Goal: Task Accomplishment & Management: Complete application form

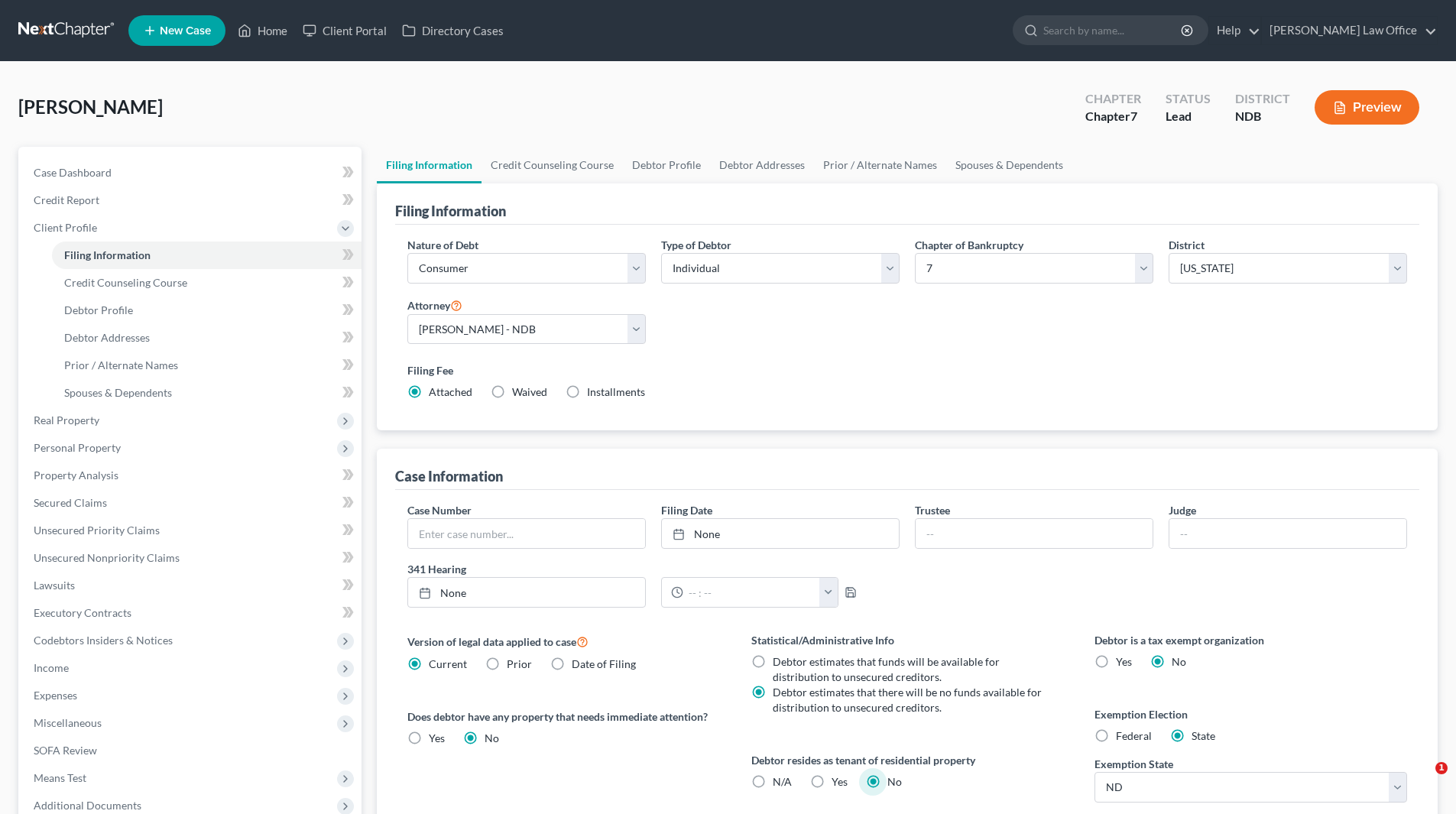
select select "1"
select select "0"
select select "60"
select select "0"
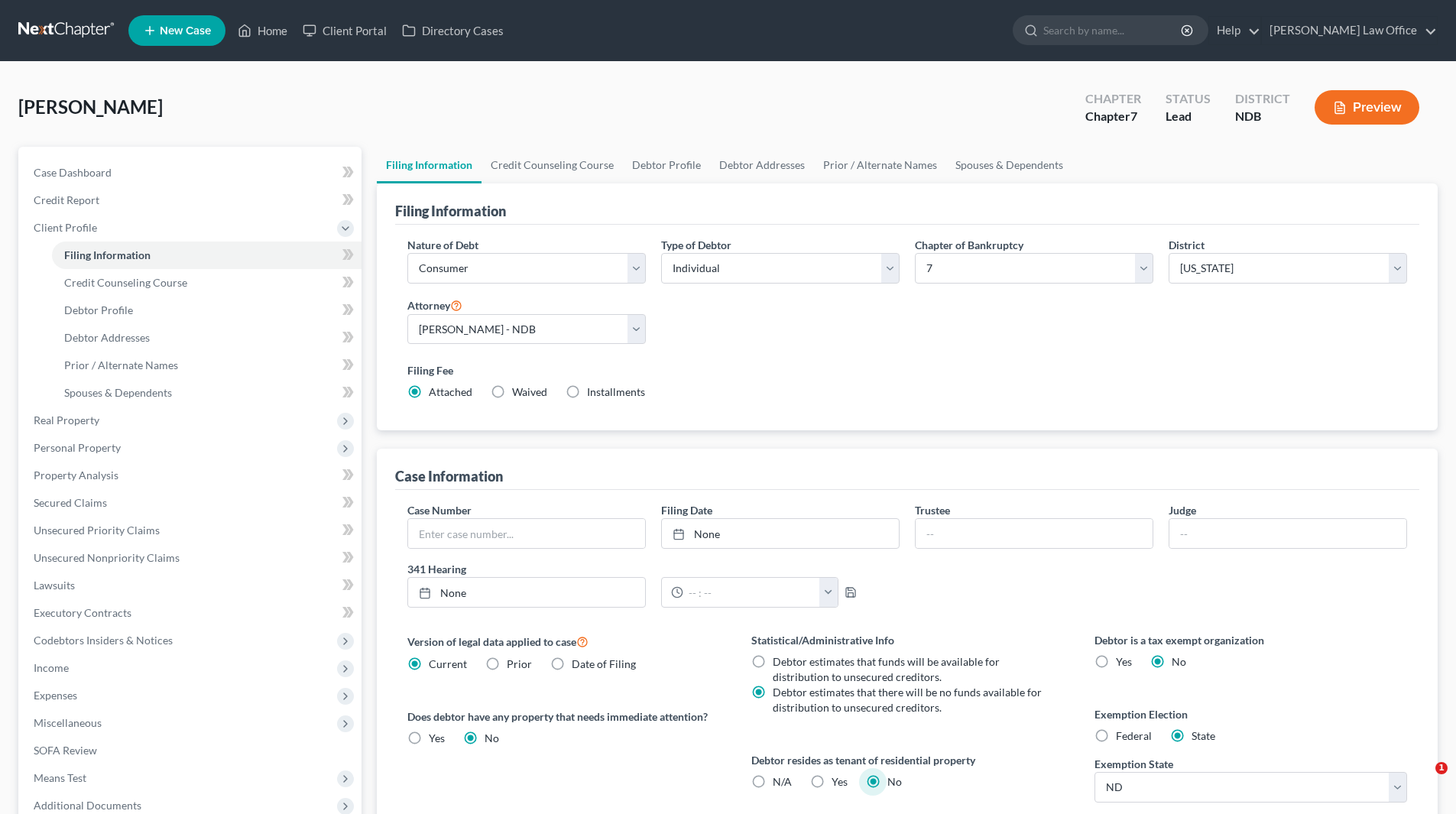
select select "29"
click at [114, 306] on span "Debtor Profile" at bounding box center [98, 310] width 69 height 13
select select "0"
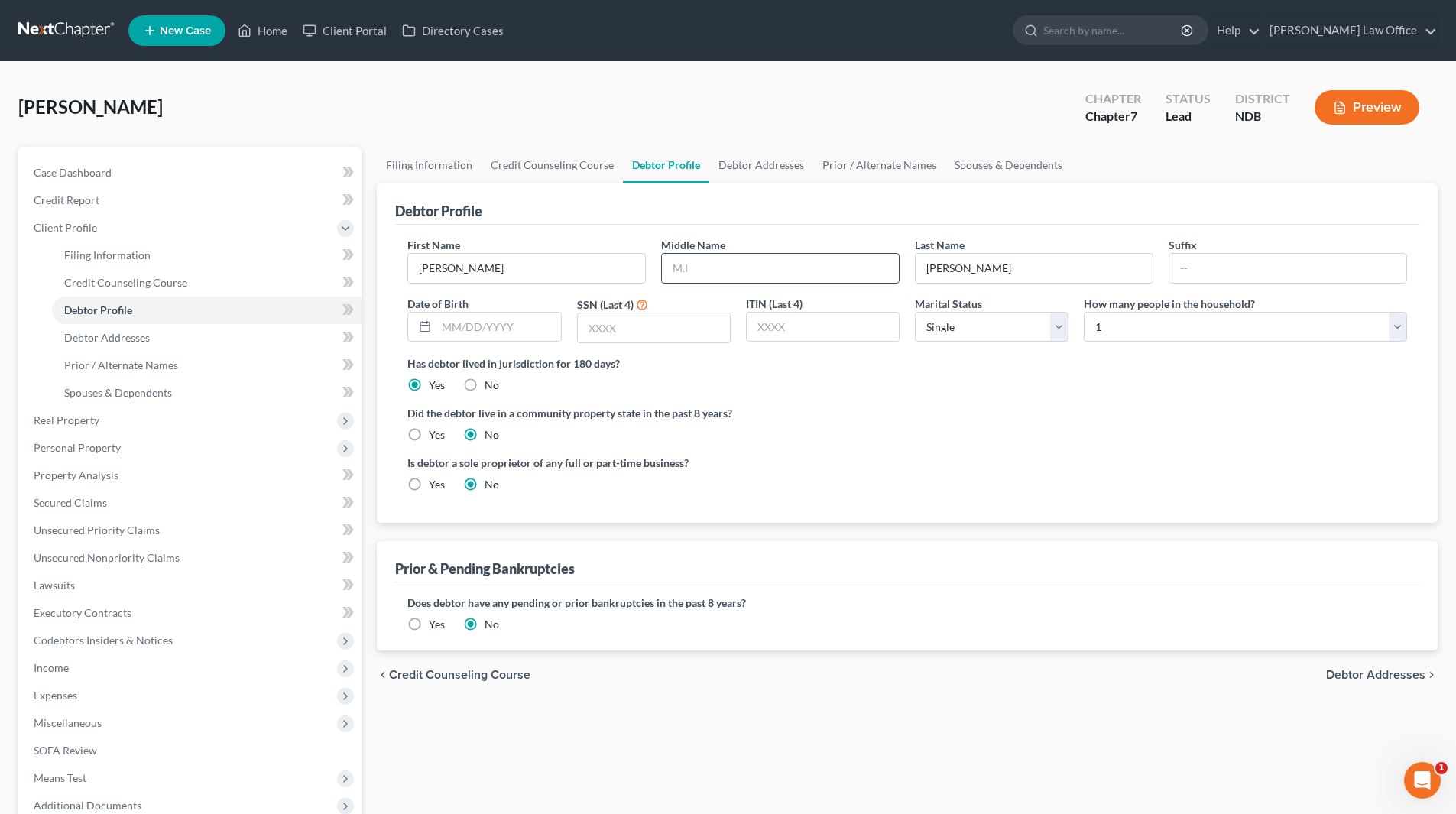
click at [725, 268] on input "text" at bounding box center [780, 268] width 237 height 29
type input "L."
type input "[DATE]"
click at [672, 338] on input "text" at bounding box center [653, 328] width 152 height 29
type input "5946"
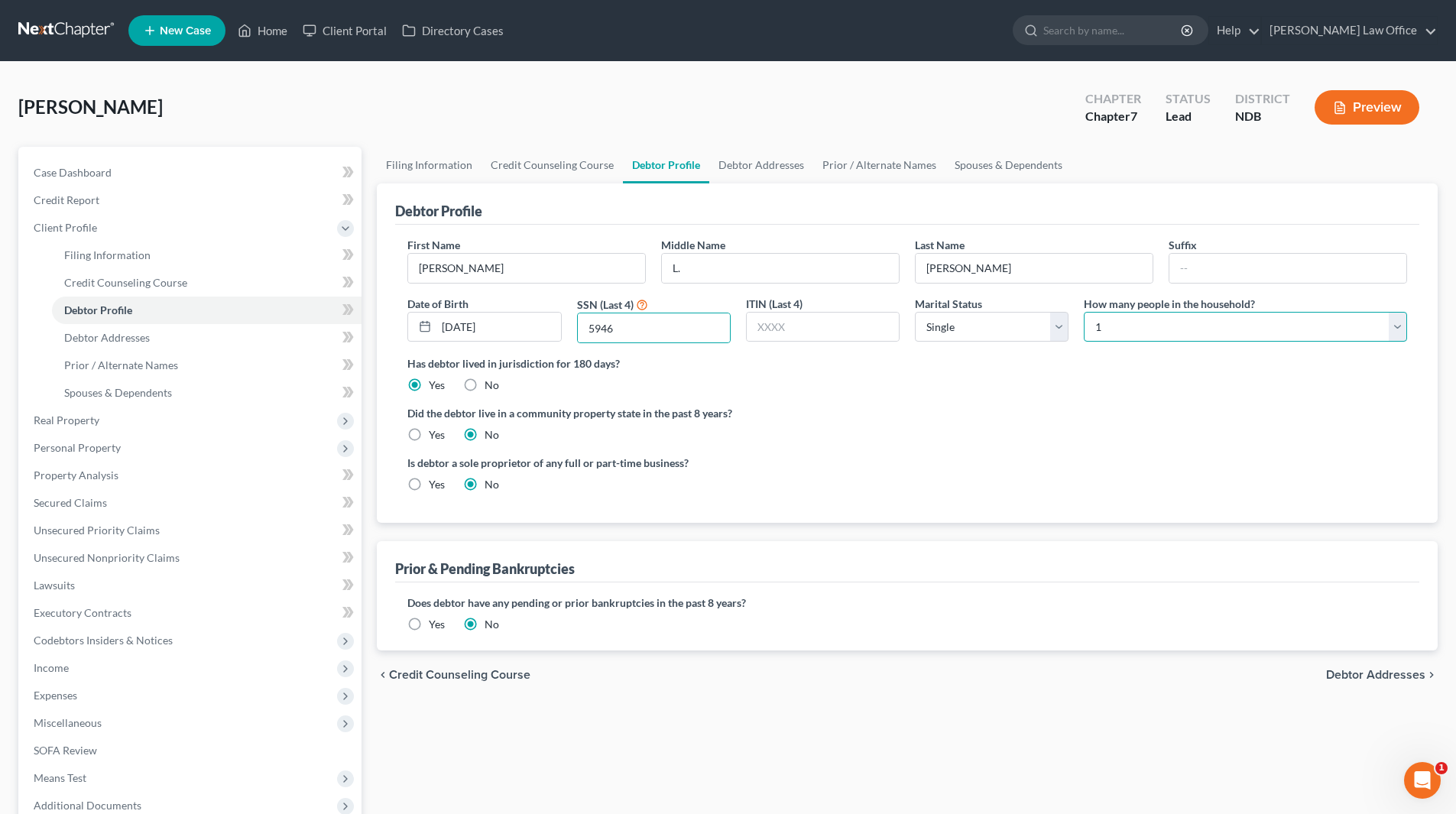
click at [1307, 335] on select "Select 1 2 3 4 5 6 7 8 9 10 11 12 13 14 15 16 17 18 19 20" at bounding box center [1245, 327] width 323 height 31
select select "1"
click at [1084, 312] on select "Select 1 2 3 4 5 6 7 8 9 10 11 12 13 14 15 16 17 18 19 20" at bounding box center [1245, 327] width 323 height 31
click at [106, 337] on span "Debtor Addresses" at bounding box center [106, 337] width 85 height 13
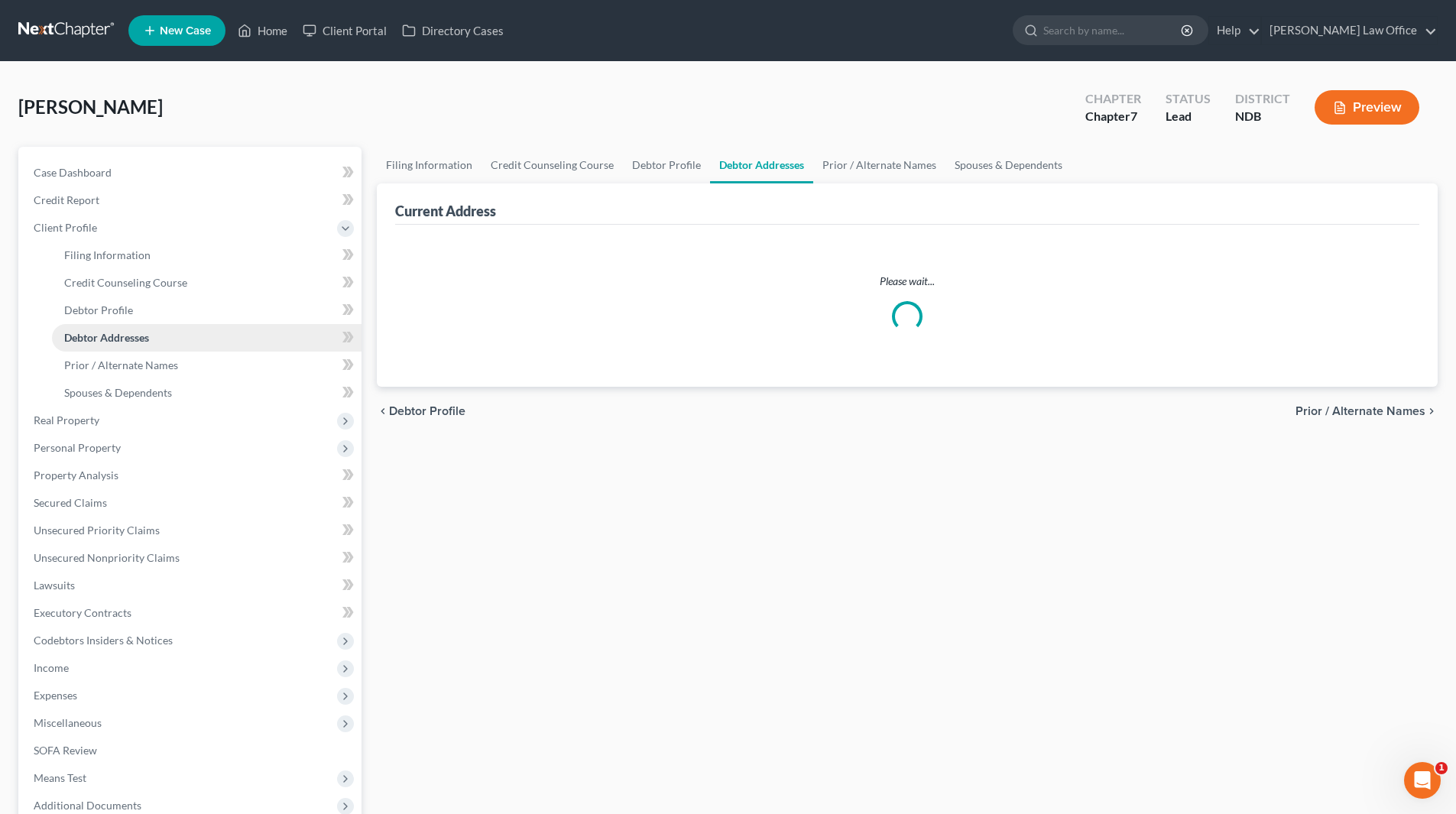
select select "0"
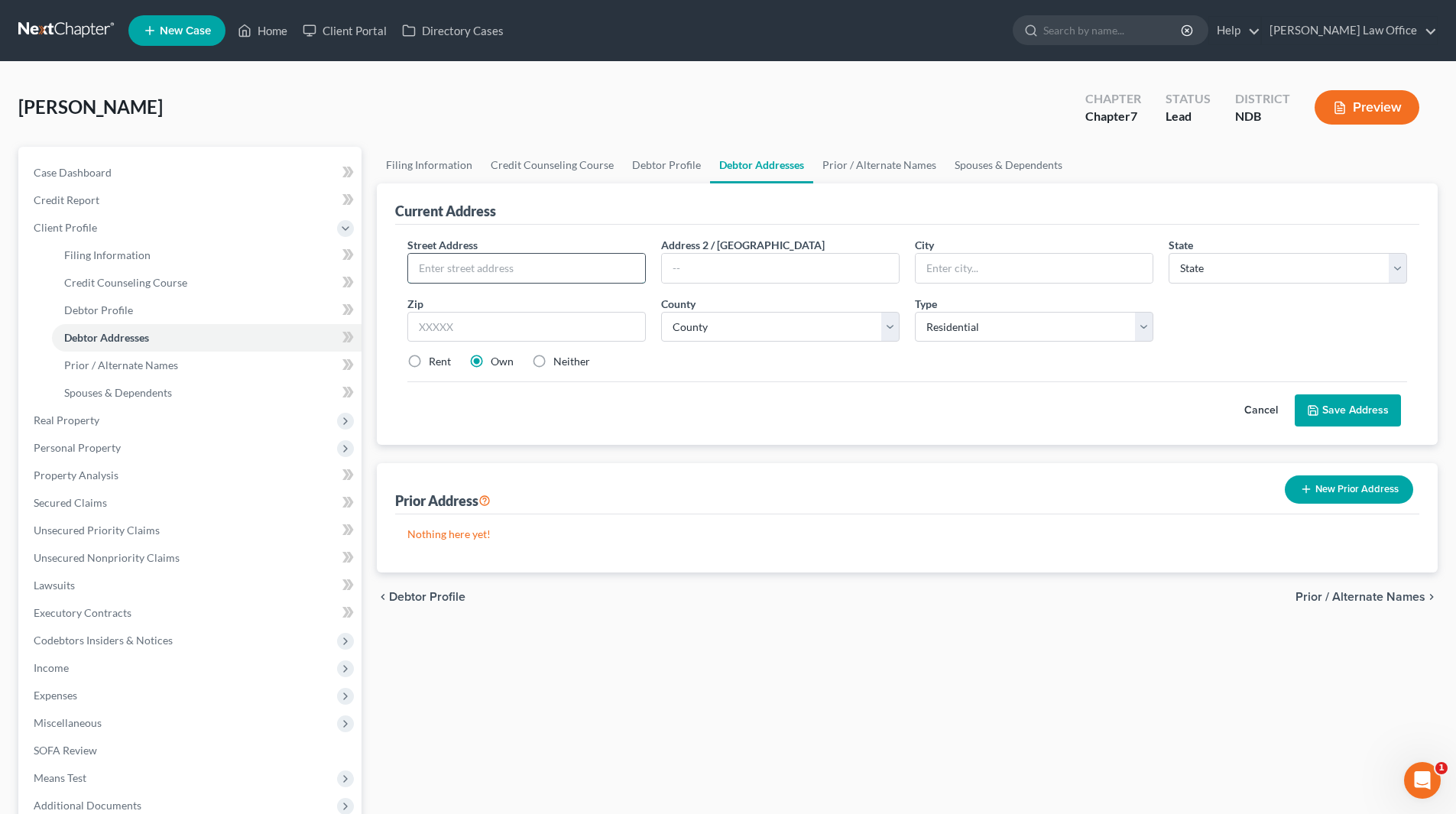
click at [502, 270] on input "text" at bounding box center [526, 268] width 237 height 29
type input "[STREET_ADDRESS]"
type input "Hunter"
select select "29"
type input "58048"
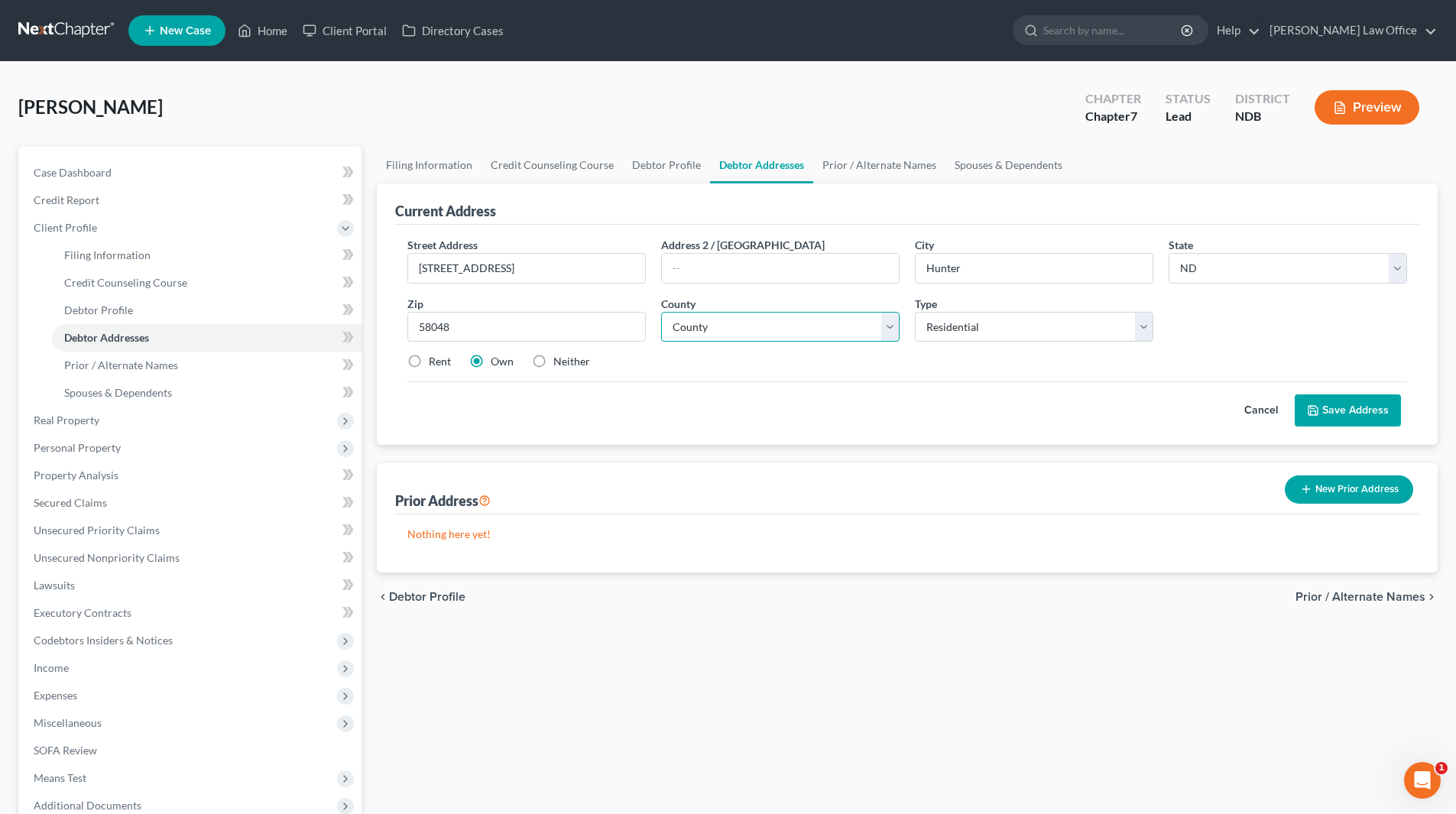
click at [798, 318] on select "County [GEOGRAPHIC_DATA] [GEOGRAPHIC_DATA] [GEOGRAPHIC_DATA] [GEOGRAPHIC_DATA] …" at bounding box center [780, 327] width 238 height 31
select select "8"
click at [661, 312] on select "County [GEOGRAPHIC_DATA] [GEOGRAPHIC_DATA] [GEOGRAPHIC_DATA] [GEOGRAPHIC_DATA] …" at bounding box center [780, 327] width 238 height 31
click at [1345, 409] on button "Save Address" at bounding box center [1348, 410] width 106 height 32
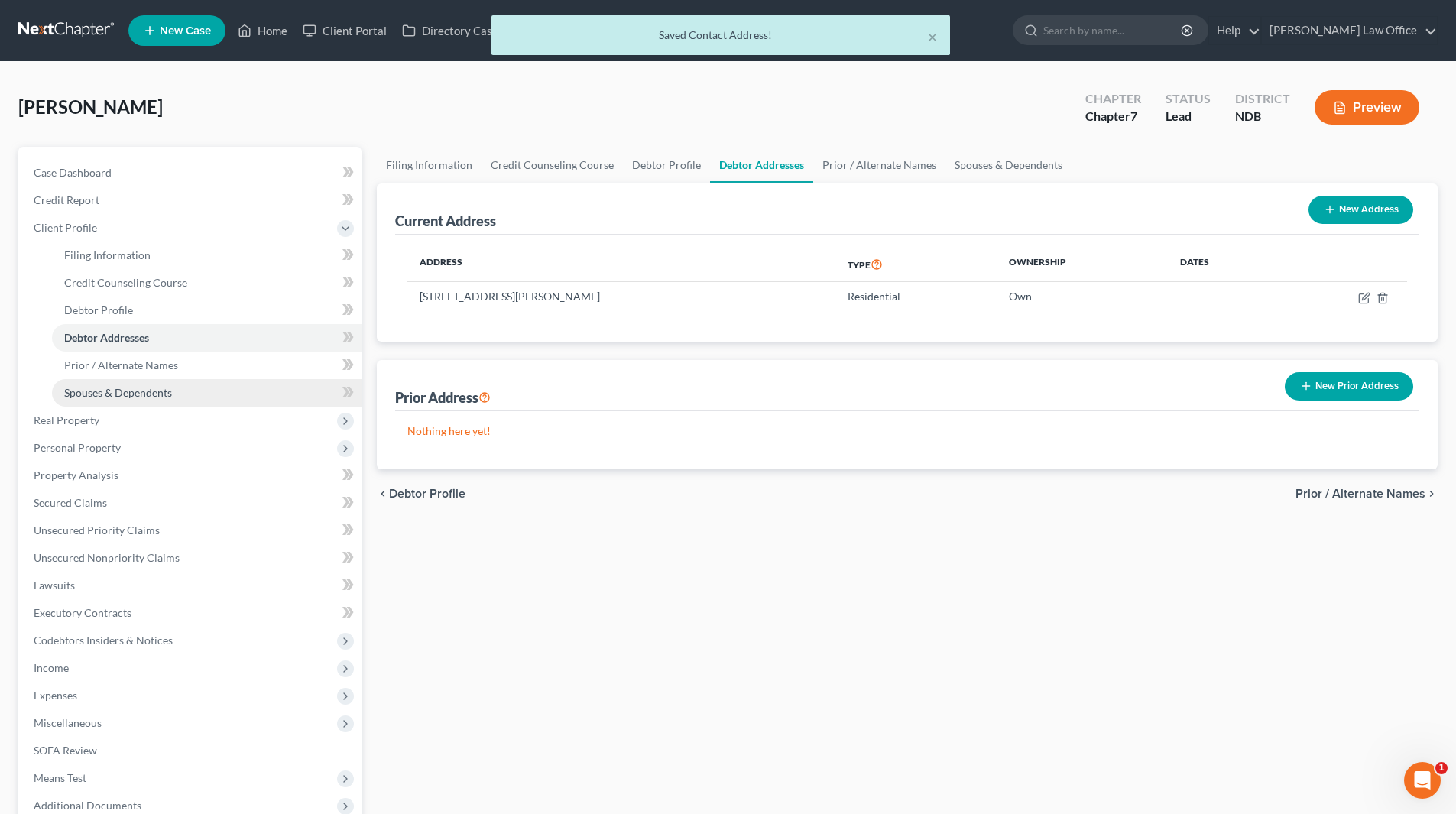
click at [137, 394] on span "Spouses & Dependents" at bounding box center [117, 392] width 107 height 13
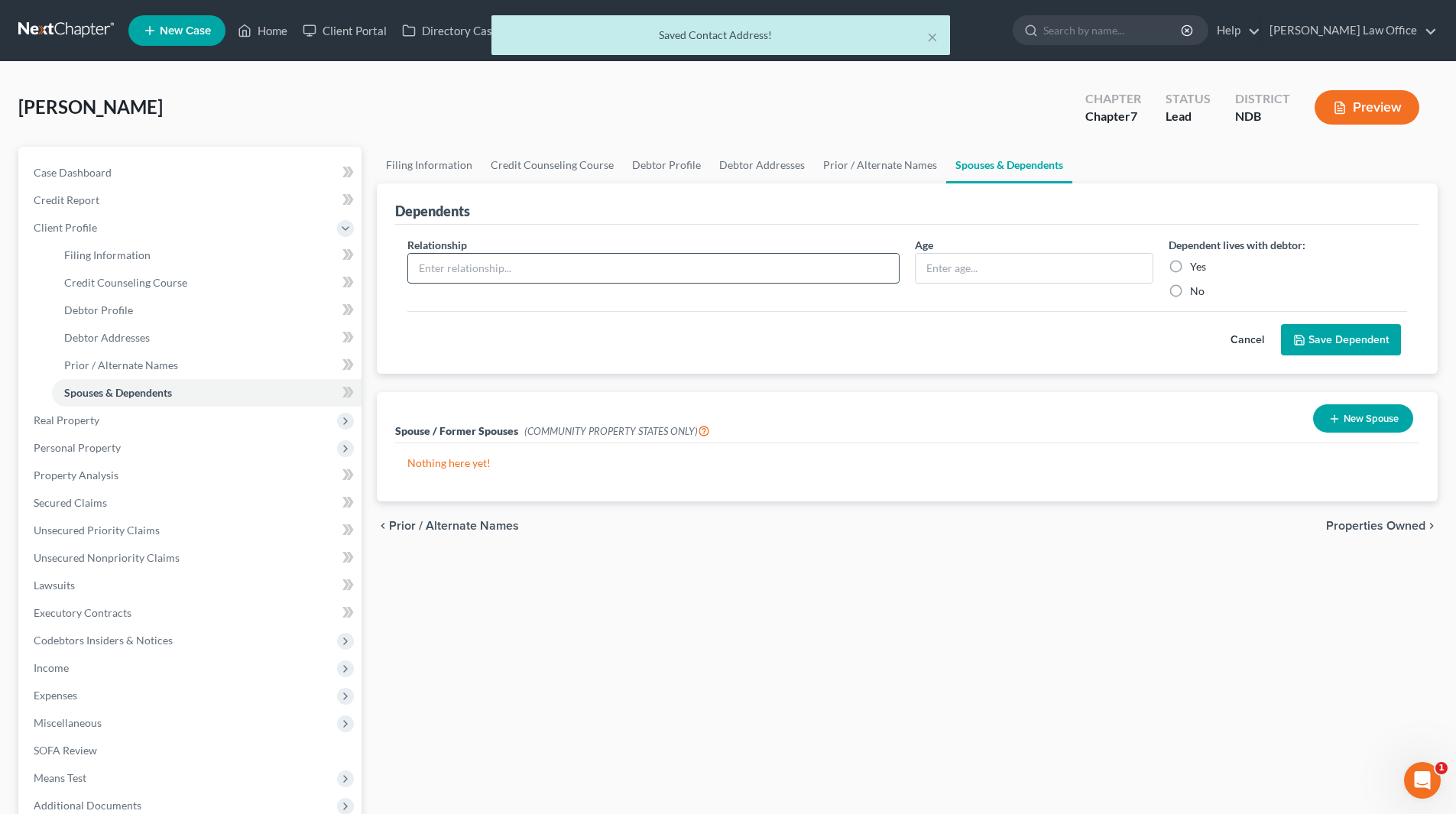
click at [511, 270] on input "text" at bounding box center [653, 268] width 490 height 29
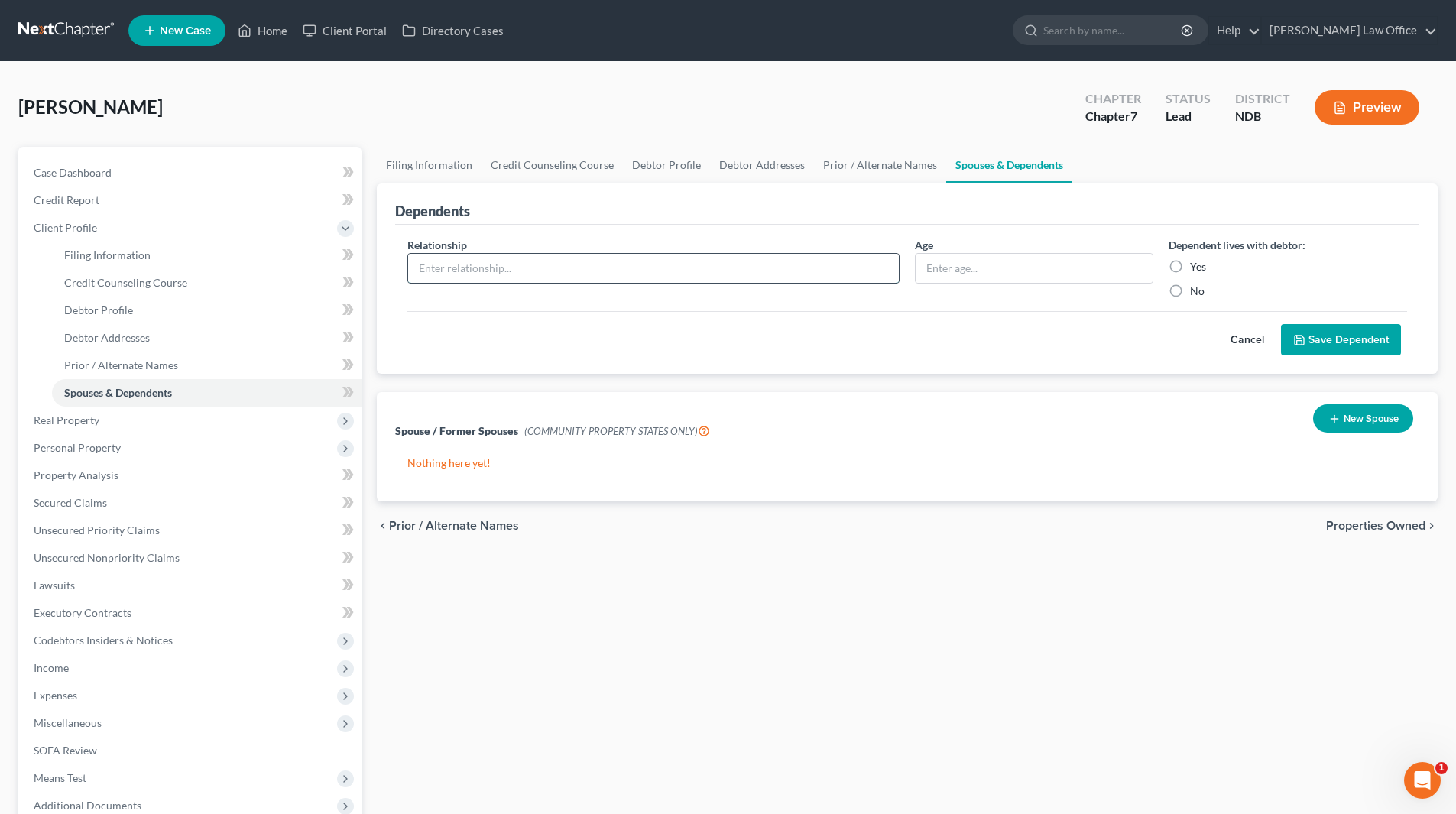
type input "Daughter"
click at [1016, 271] on input "text" at bounding box center [1033, 268] width 237 height 29
type input "5"
click at [1190, 271] on label "Yes" at bounding box center [1198, 267] width 16 height 15
click at [1196, 269] on input "Yes" at bounding box center [1201, 264] width 10 height 10
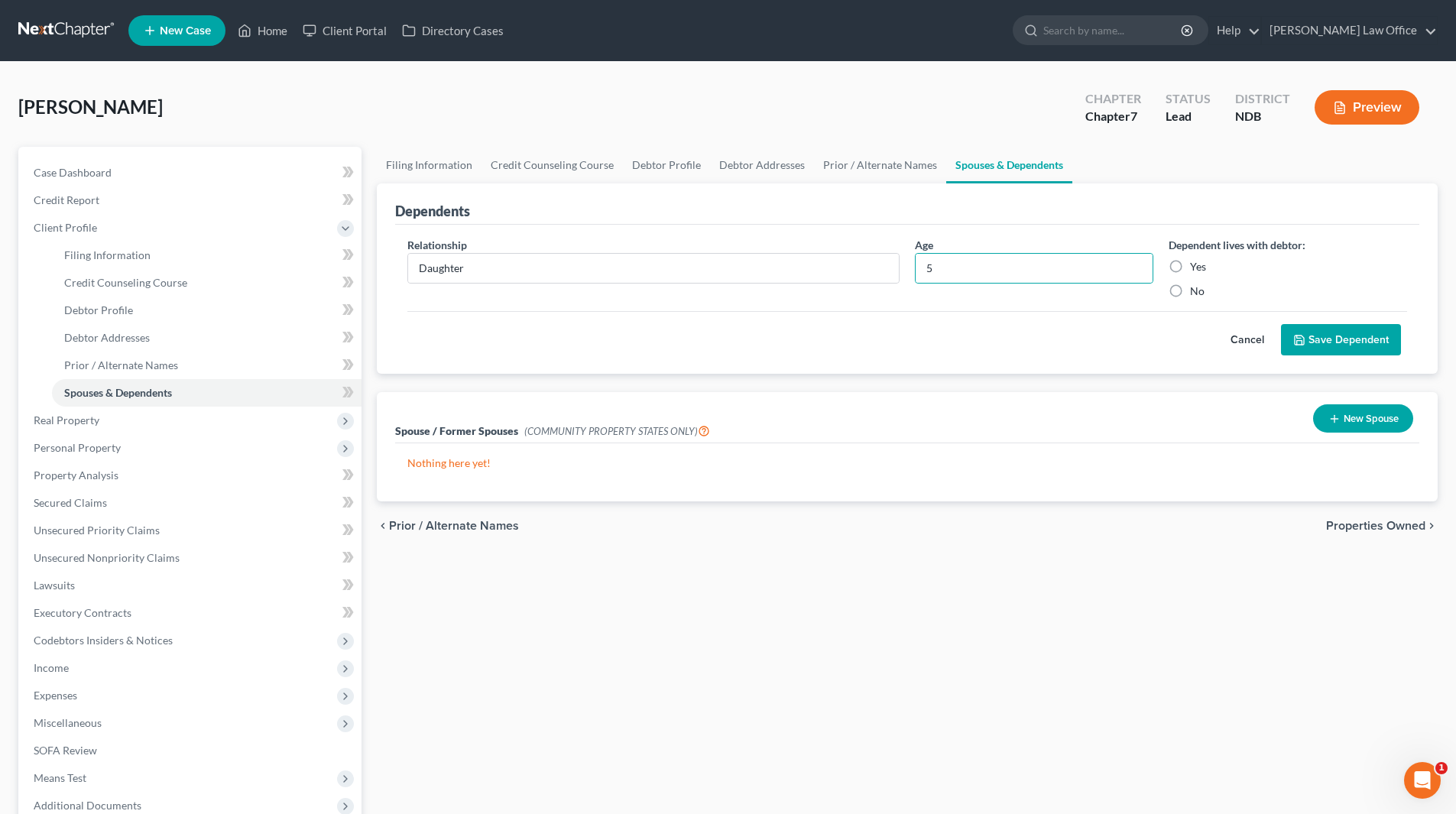
radio input "true"
click at [1355, 342] on button "Save Dependent" at bounding box center [1341, 340] width 120 height 32
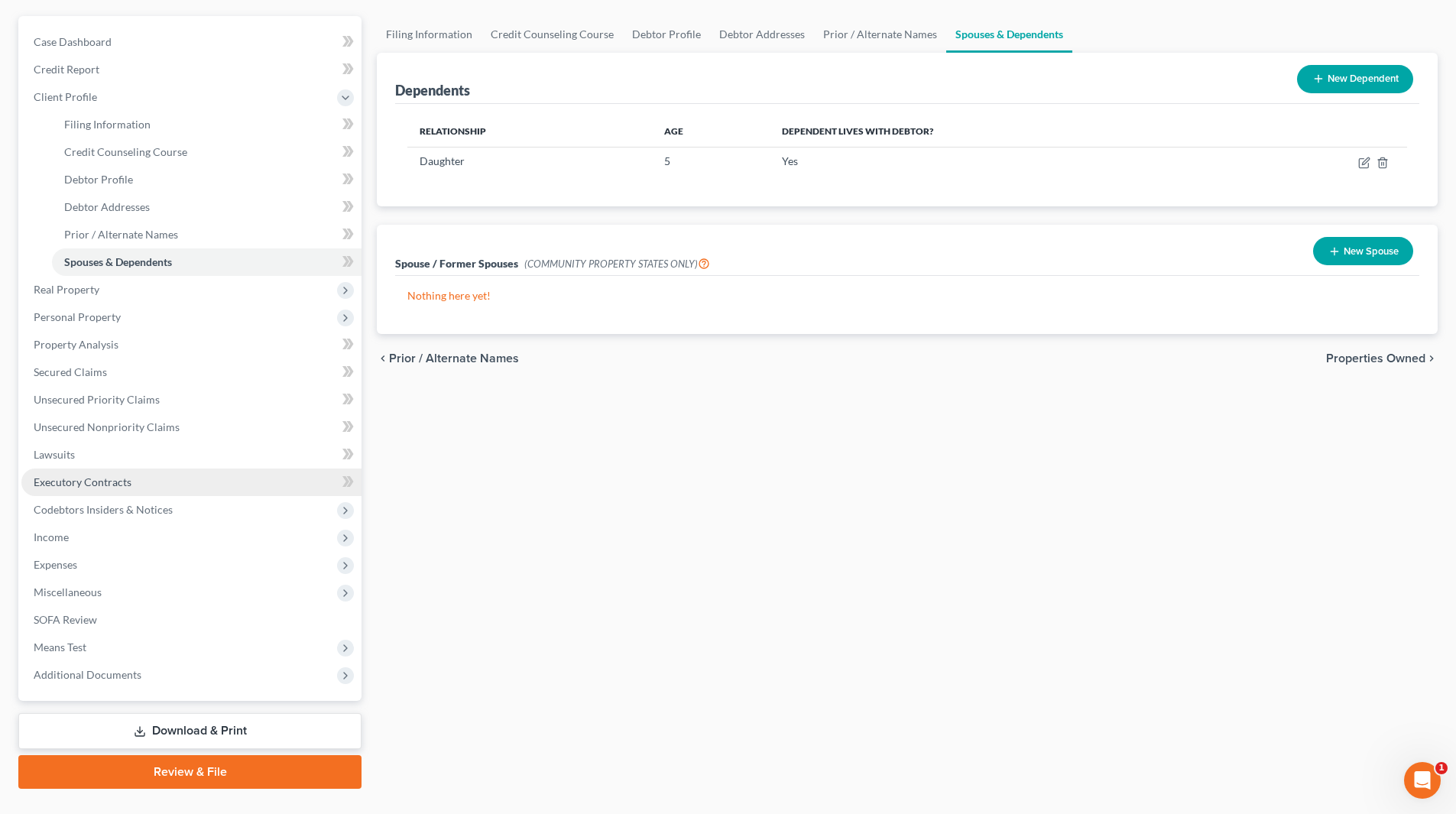
scroll to position [153, 0]
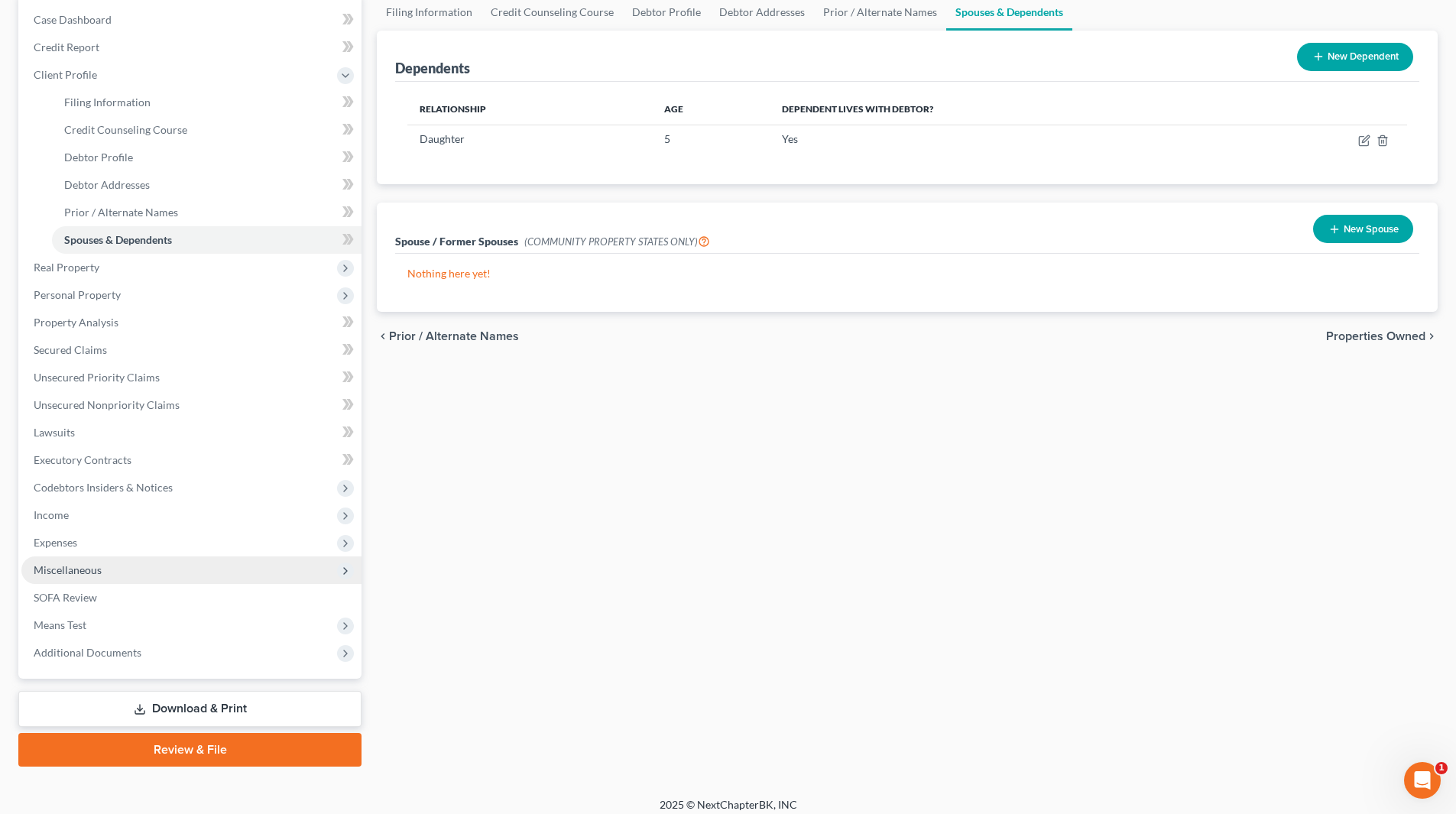
click at [165, 570] on span "Miscellaneous" at bounding box center [191, 570] width 340 height 27
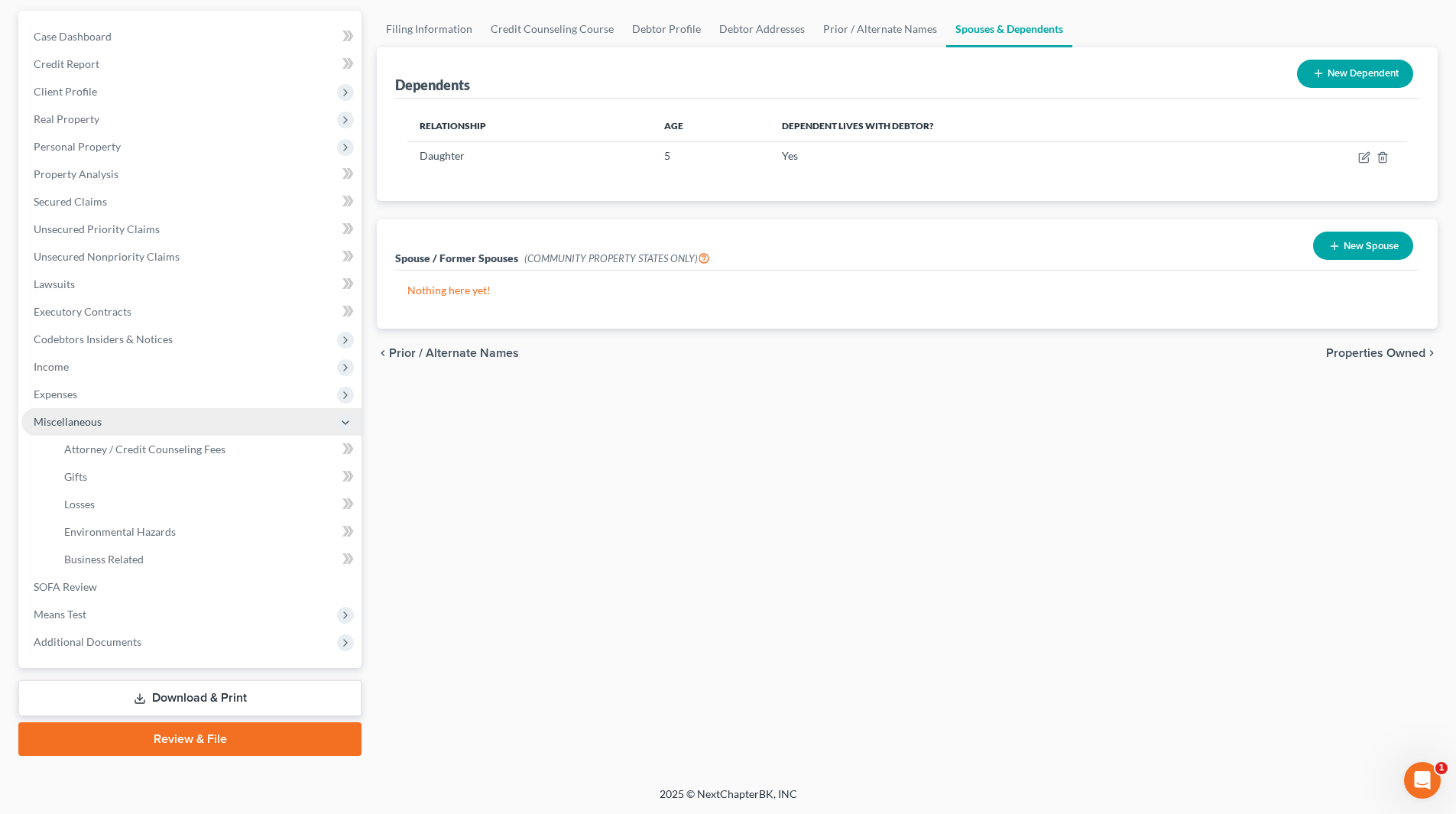
scroll to position [136, 0]
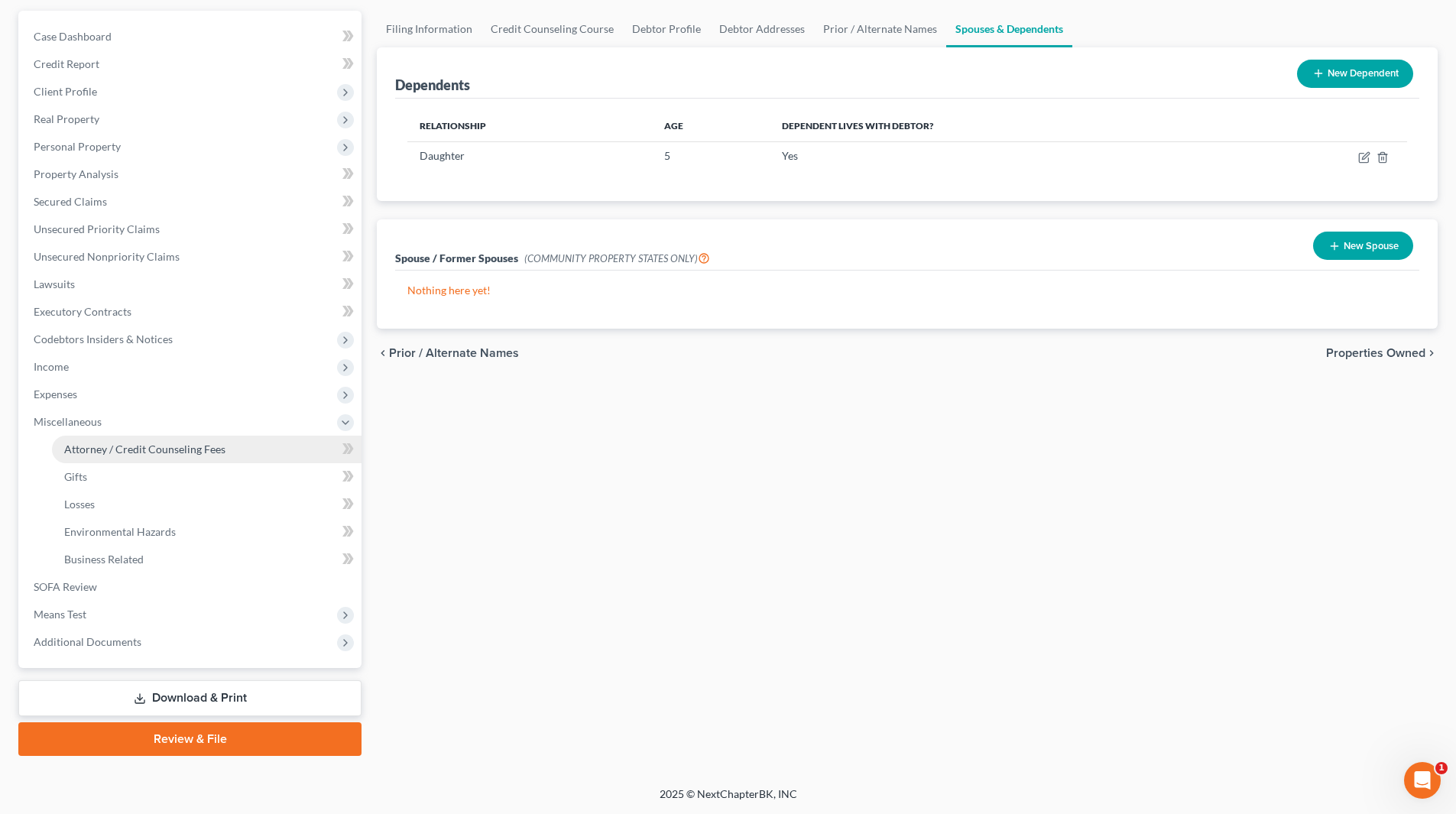
click at [139, 442] on span "Attorney / Credit Counseling Fees" at bounding box center [144, 448] width 162 height 13
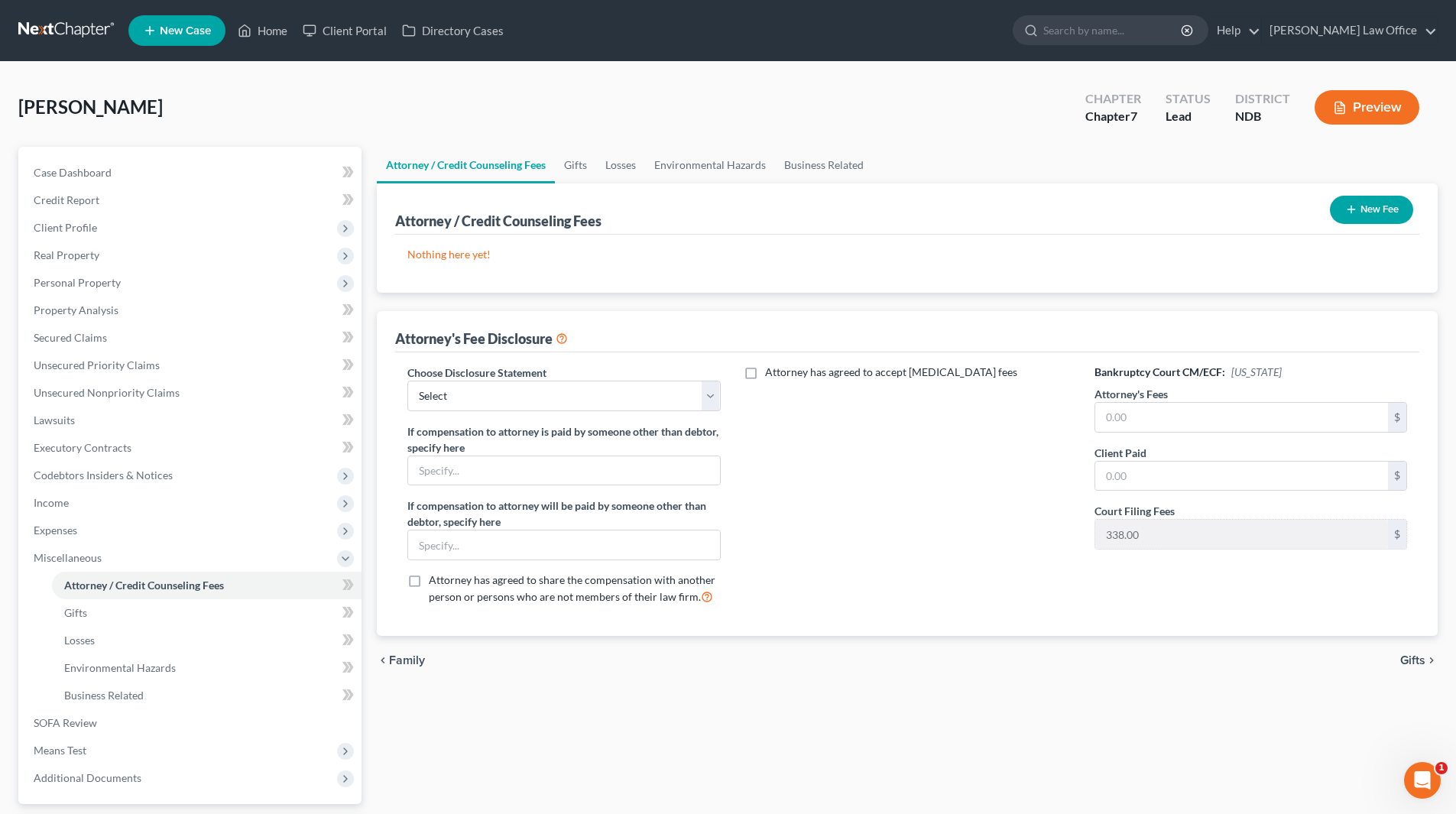
click at [1356, 196] on button "New Fee" at bounding box center [1371, 209] width 83 height 28
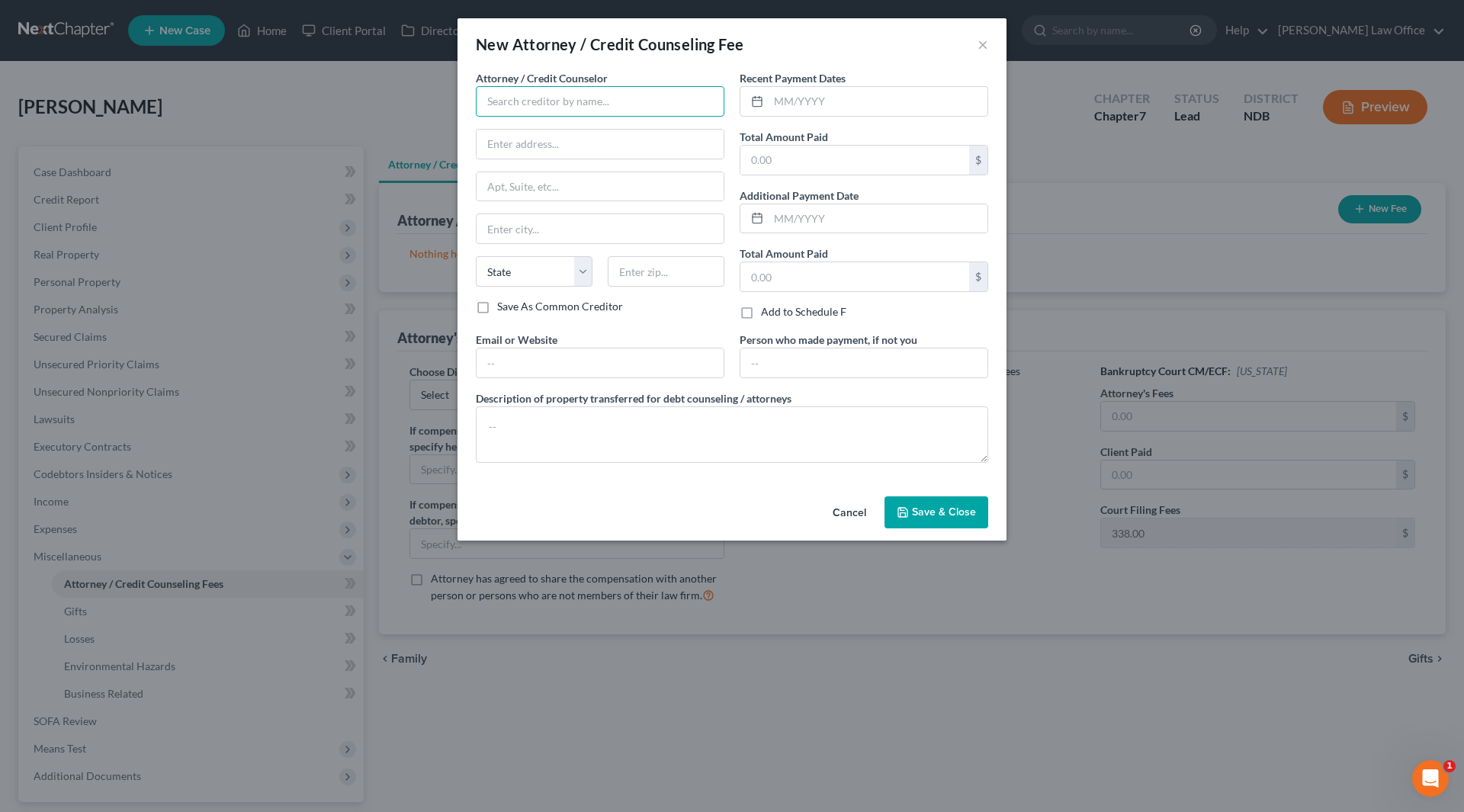
click at [528, 88] on input "text" at bounding box center [600, 101] width 248 height 31
type input "[PERSON_NAME]"
click at [518, 128] on div "[PERSON_NAME]" at bounding box center [567, 128] width 158 height 15
type input "[STREET_ADDRESS]"
type input "PO Box 2152"
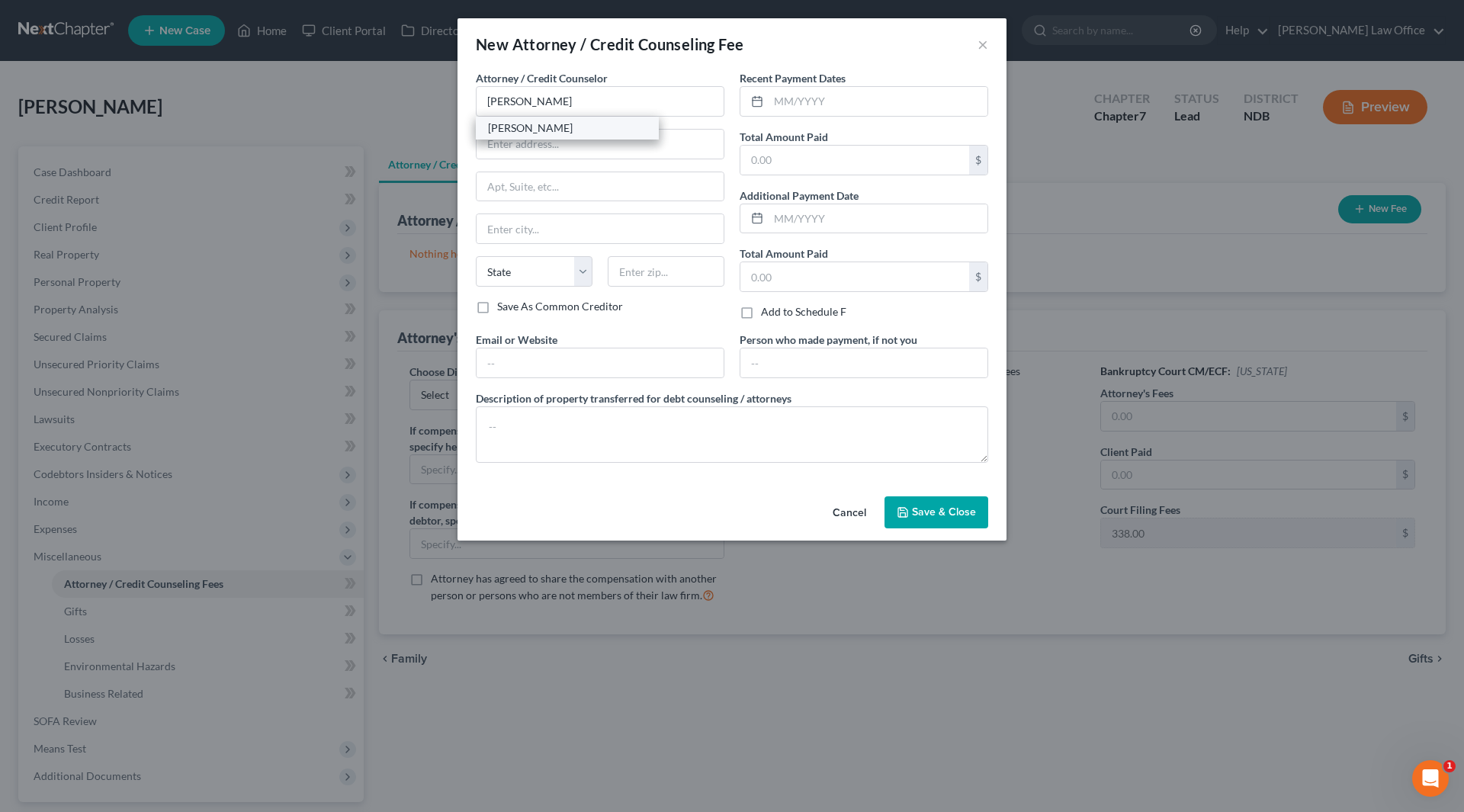
type input "Fargo"
select select "29"
type input "58107-2152"
click at [860, 102] on input "text" at bounding box center [878, 101] width 219 height 29
click at [801, 219] on input "text" at bounding box center [878, 219] width 219 height 29
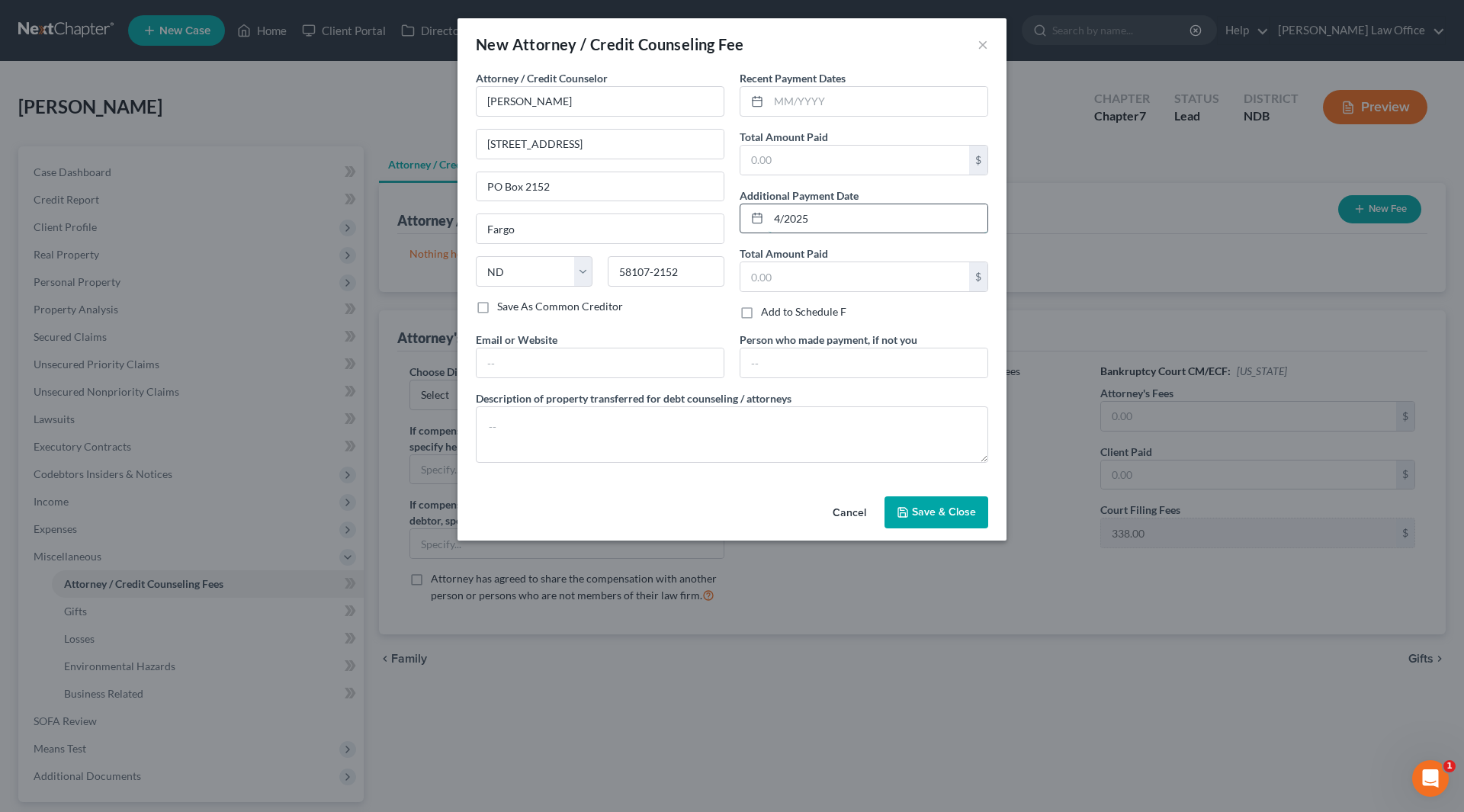
type input "4/2025"
type input "900"
click at [804, 93] on input "text" at bounding box center [878, 101] width 219 height 29
type input "07/2025"
click at [773, 214] on input "4/2025" at bounding box center [878, 219] width 219 height 29
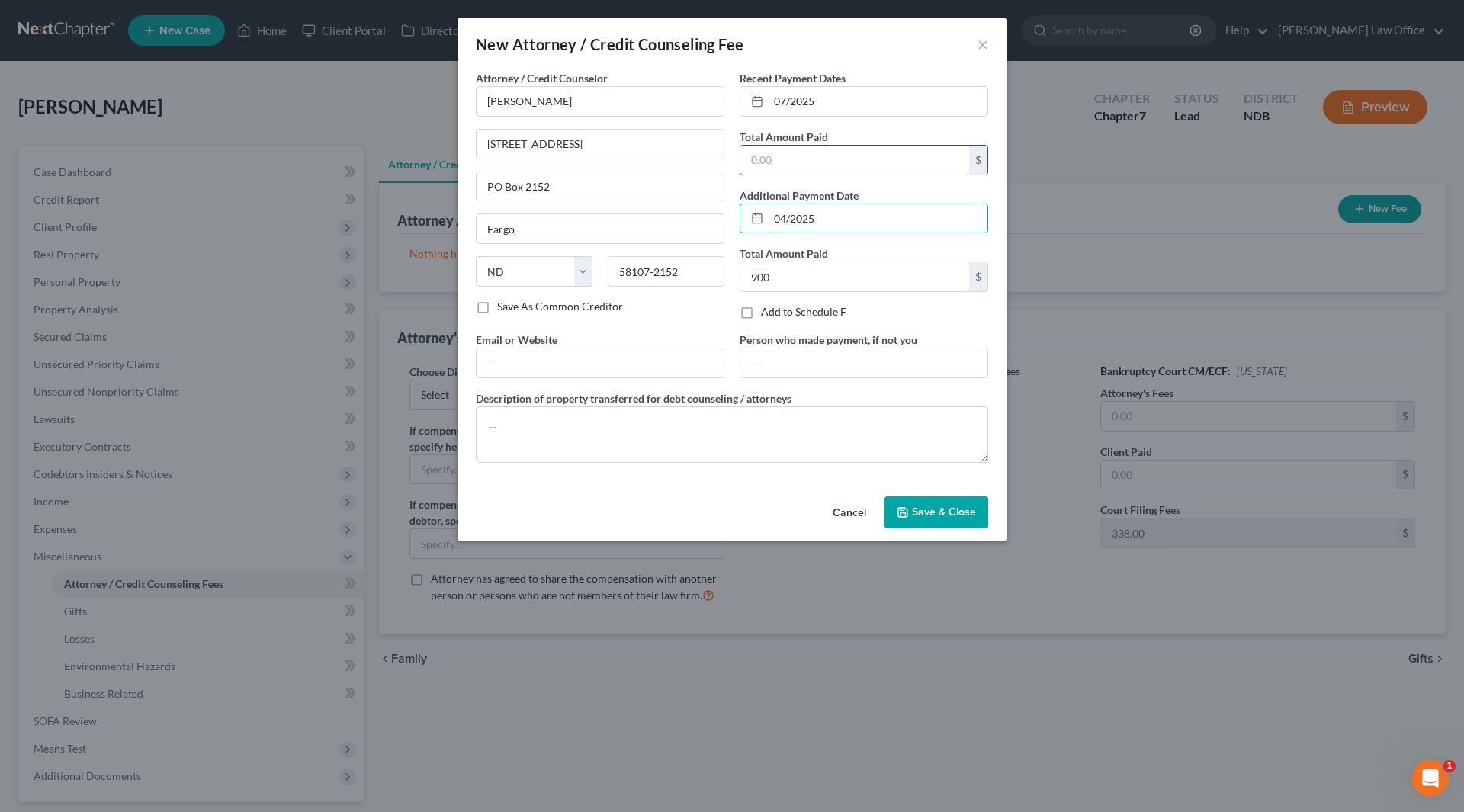
type input "04/2025"
click at [776, 152] on input "text" at bounding box center [855, 160] width 229 height 29
type input "788"
click at [598, 452] on textarea at bounding box center [732, 434] width 513 height 56
type textarea "Attorney fees and filing fee"
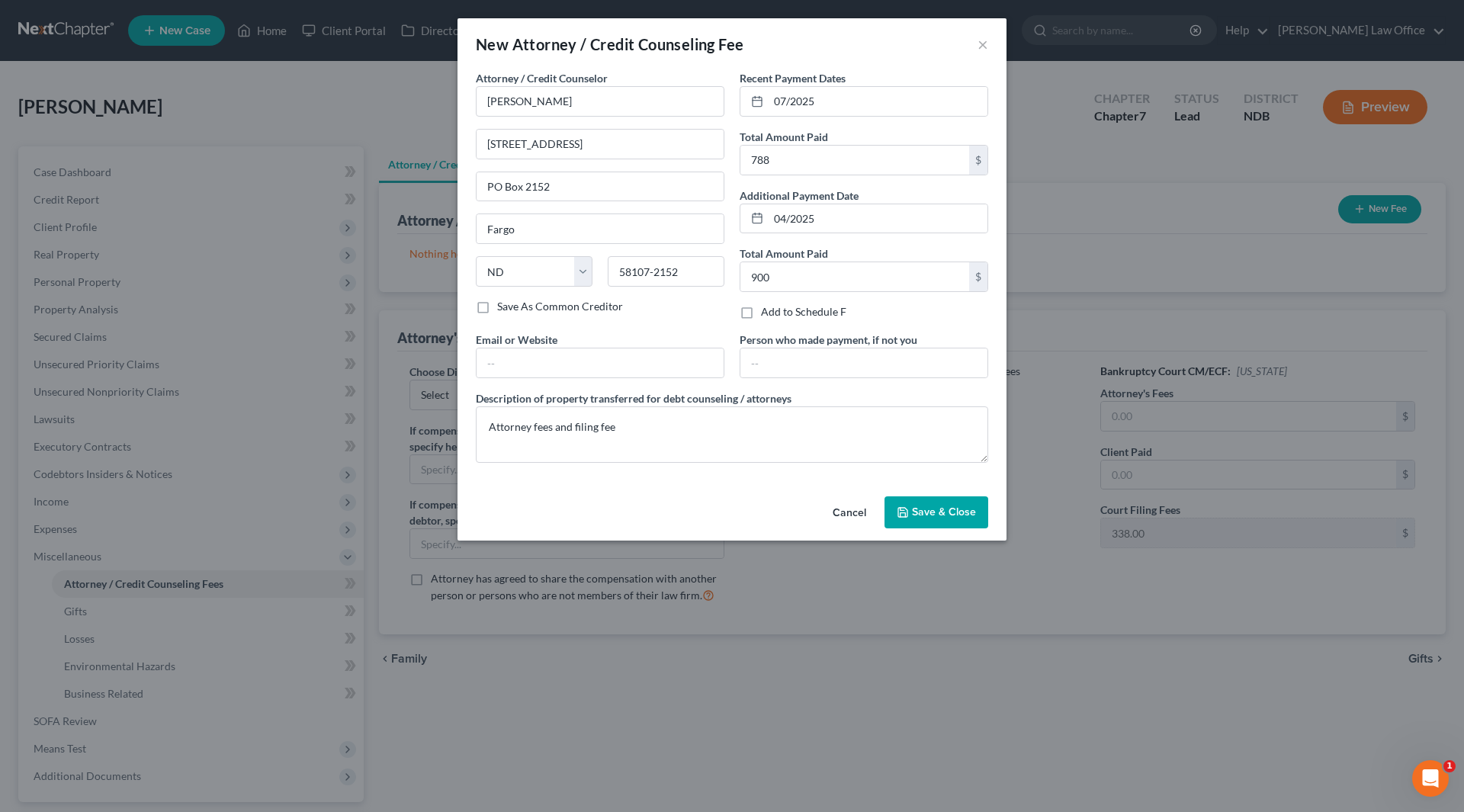
click at [956, 513] on span "Save & Close" at bounding box center [944, 512] width 64 height 13
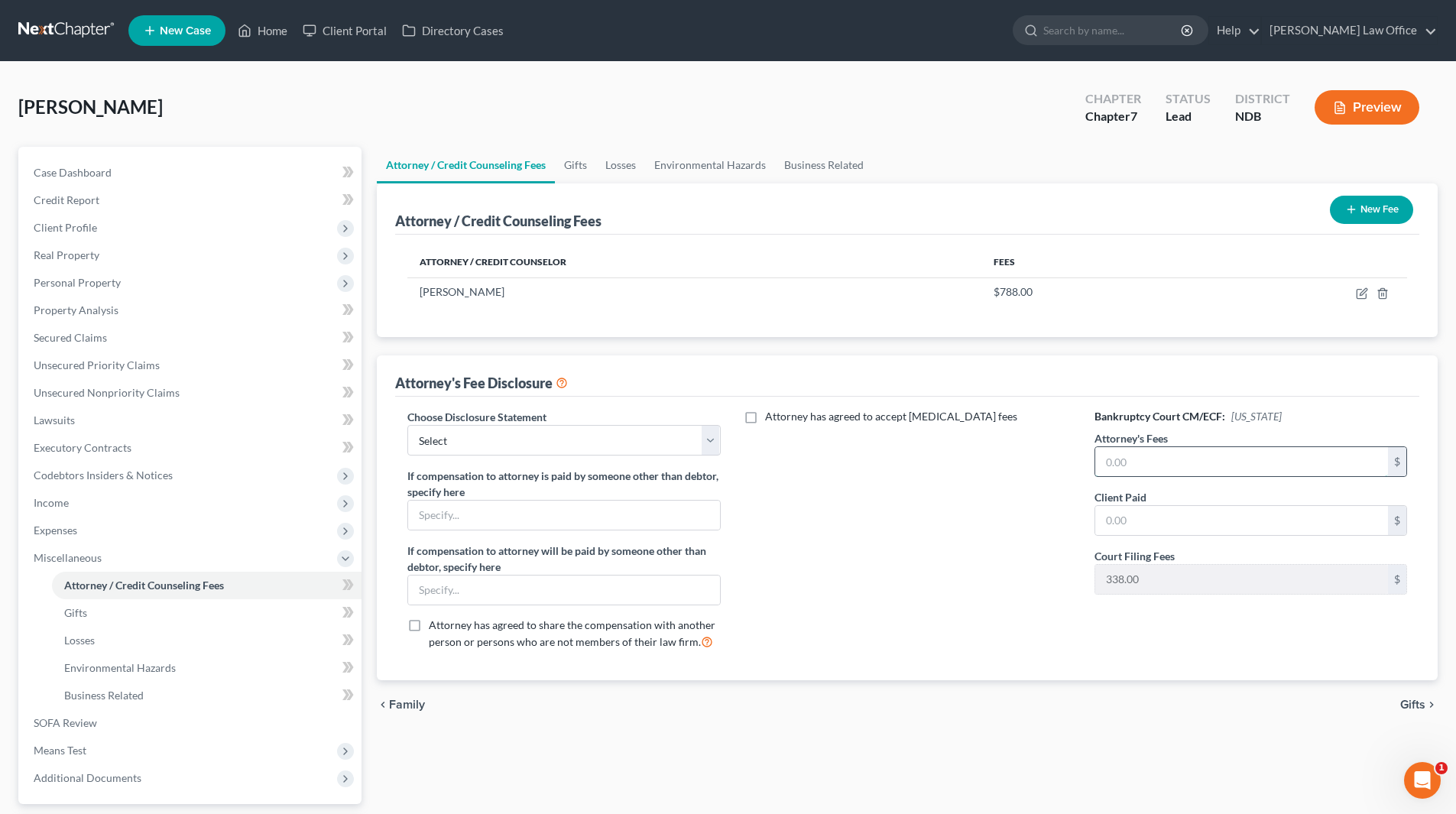
click at [1174, 463] on input "text" at bounding box center [1241, 462] width 293 height 29
type input "1,350"
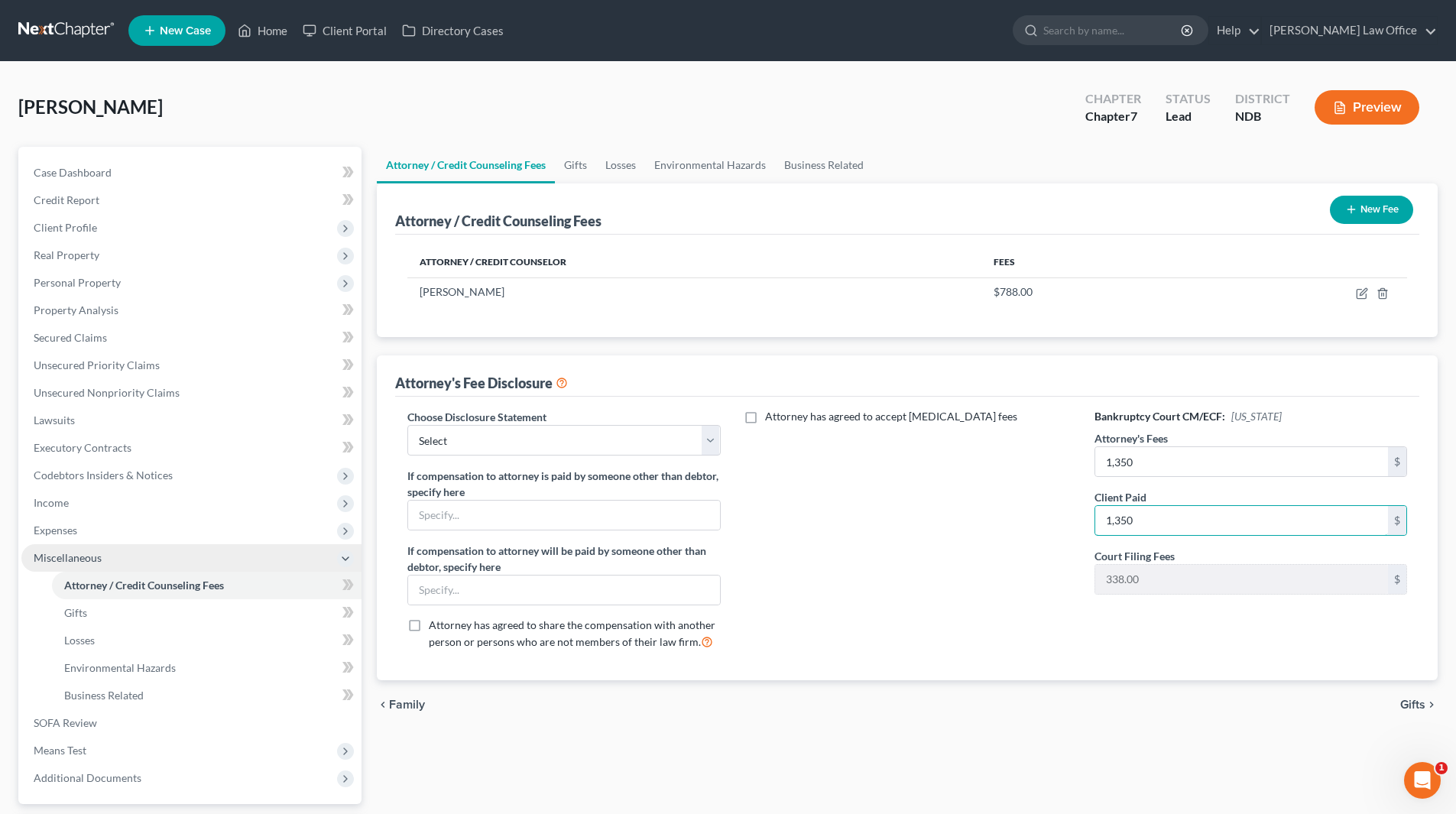
type input "1,350"
click at [77, 562] on span "Miscellaneous" at bounding box center [68, 557] width 68 height 13
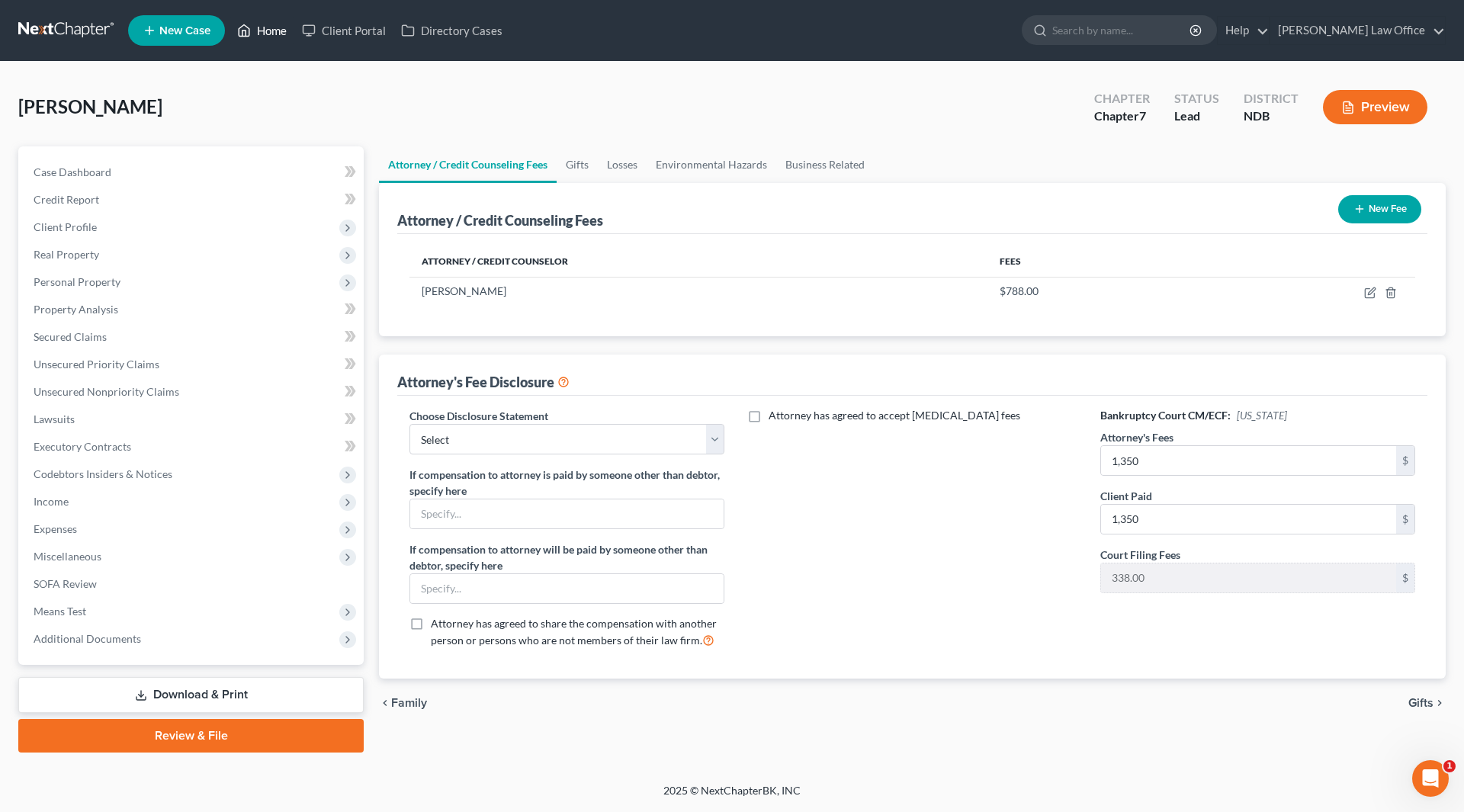
click at [267, 34] on link "Home" at bounding box center [262, 30] width 65 height 27
